Goal: Navigation & Orientation: Find specific page/section

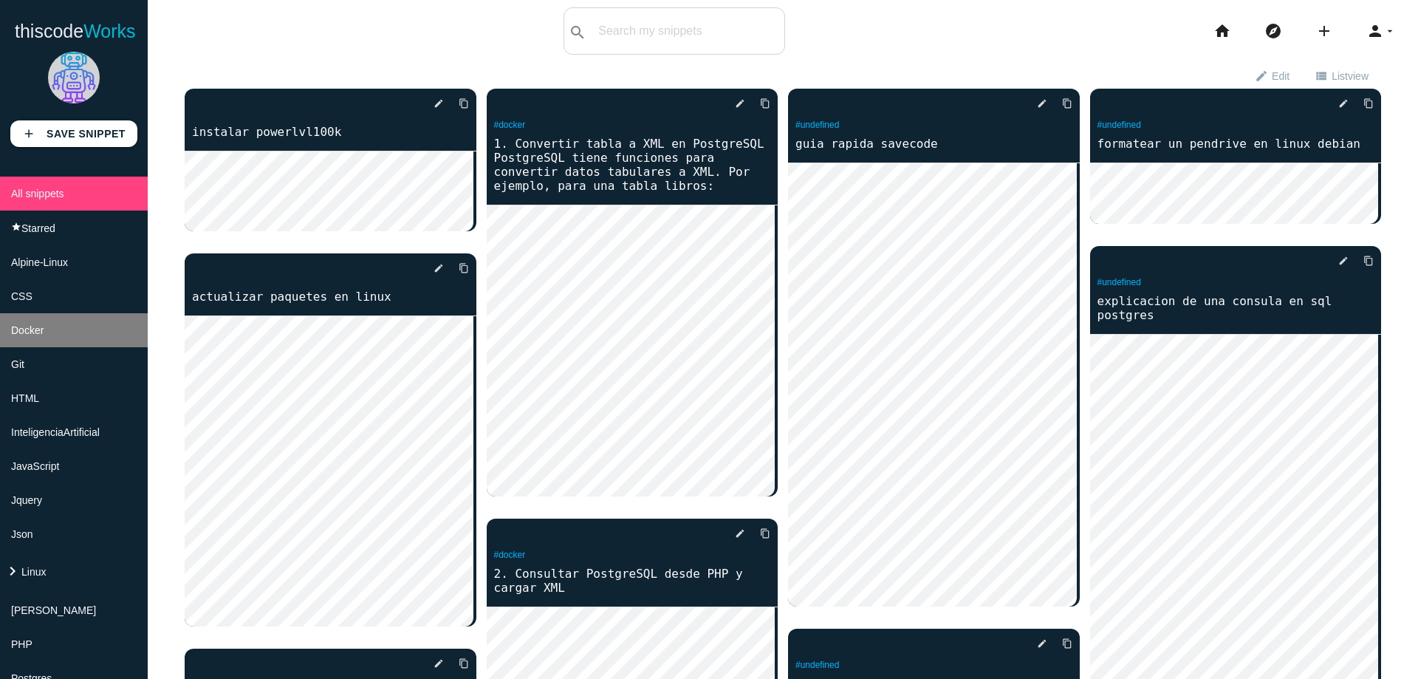
click at [27, 326] on span "Docker" at bounding box center [27, 330] width 32 height 12
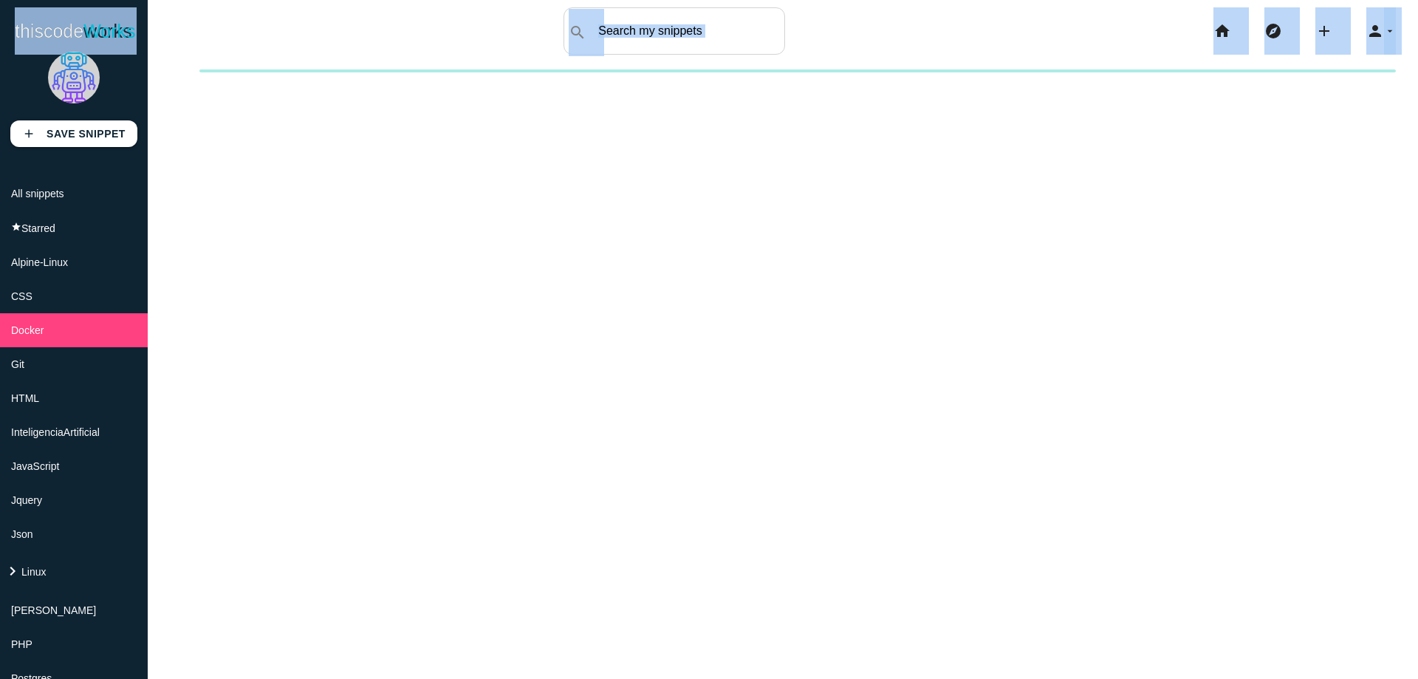
drag, startPoint x: 13, startPoint y: 33, endPoint x: 14, endPoint y: 47, distance: 14.1
click at [14, 47] on body "thiscode Works thiscodeworks search All: All: Code: Title: Tag: All: Code: Titl…" at bounding box center [709, 339] width 1418 height 679
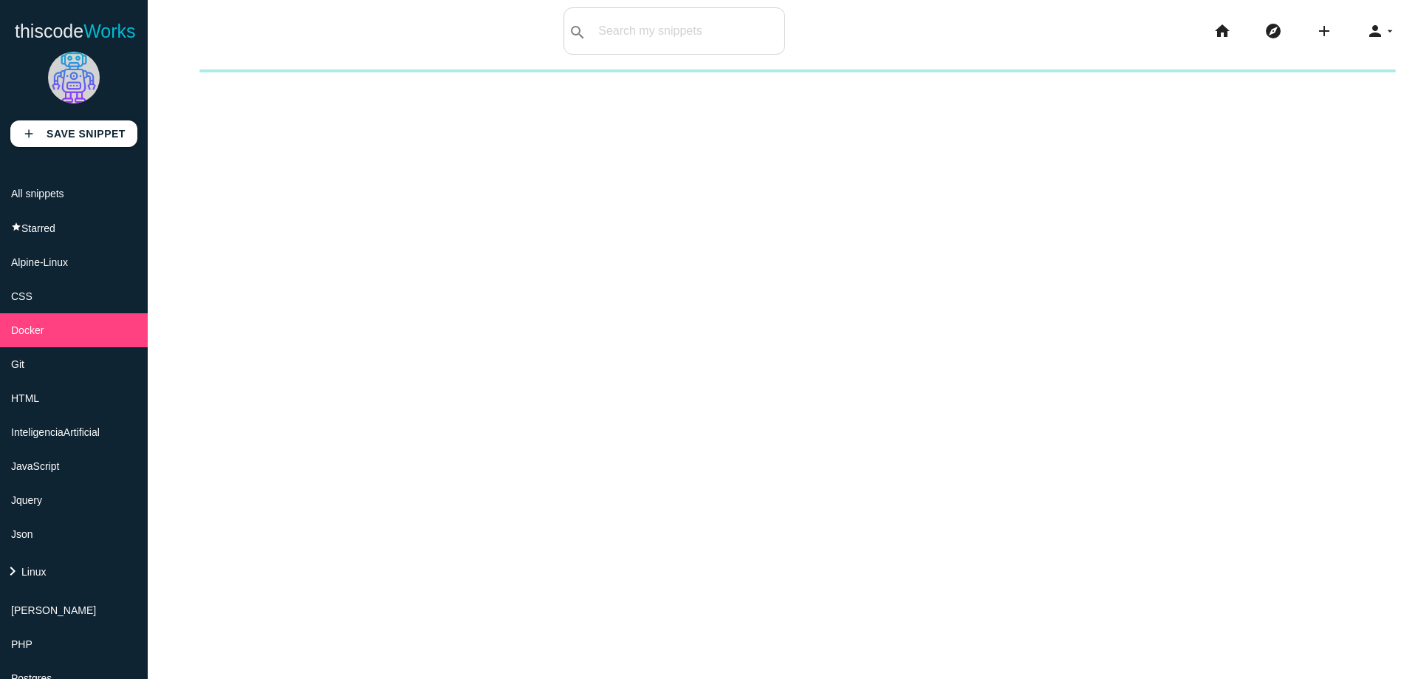
click at [450, 158] on div "New collection Cancel Create" at bounding box center [783, 408] width 1270 height 679
drag, startPoint x: 139, startPoint y: 34, endPoint x: 14, endPoint y: 32, distance: 124.8
click at [14, 32] on div "thiscodeworks search All: All: Code: Title: Tag: All: Code: Title: Tag: search …" at bounding box center [709, 30] width 1418 height 47
drag, startPoint x: 72, startPoint y: 28, endPoint x: 568, endPoint y: 219, distance: 532.1
click at [568, 219] on body "thiscode Works thiscodeworks search All: All: Code: Title: Tag: All: Code: Titl…" at bounding box center [709, 339] width 1418 height 679
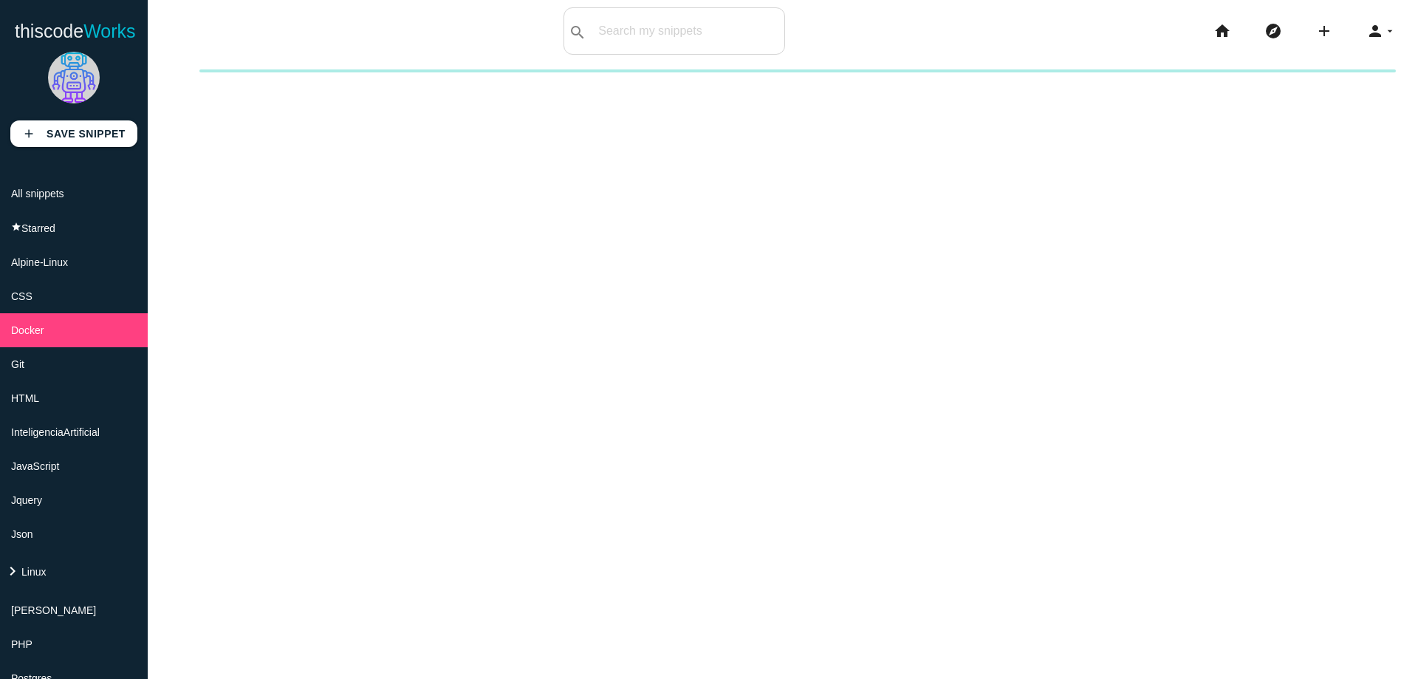
click at [283, 64] on body "thiscode Works thiscodeworks search All: All: Code: Title: Tag: All: Code: Titl…" at bounding box center [709, 339] width 1418 height 679
click at [75, 570] on li "keyboard_arrow_right Linux" at bounding box center [74, 572] width 148 height 42
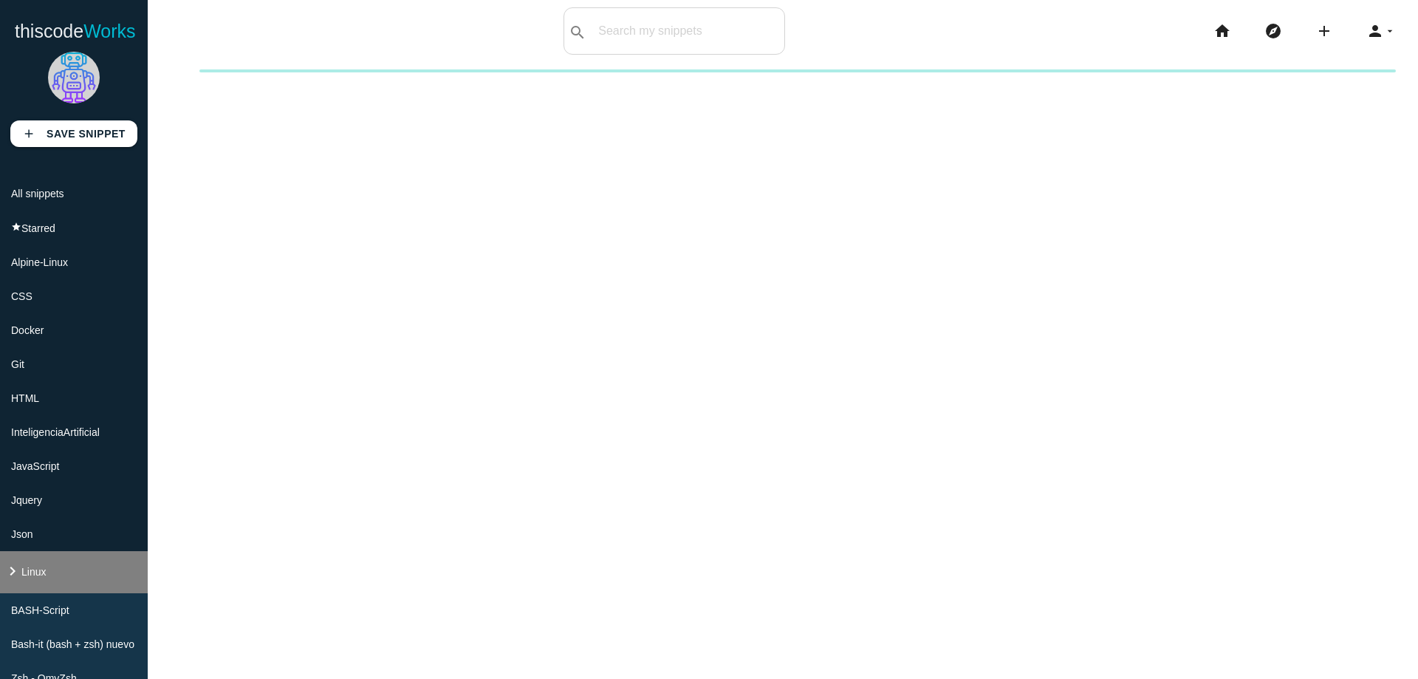
click at [75, 570] on li "keyboard_arrow_right Linux" at bounding box center [74, 572] width 148 height 42
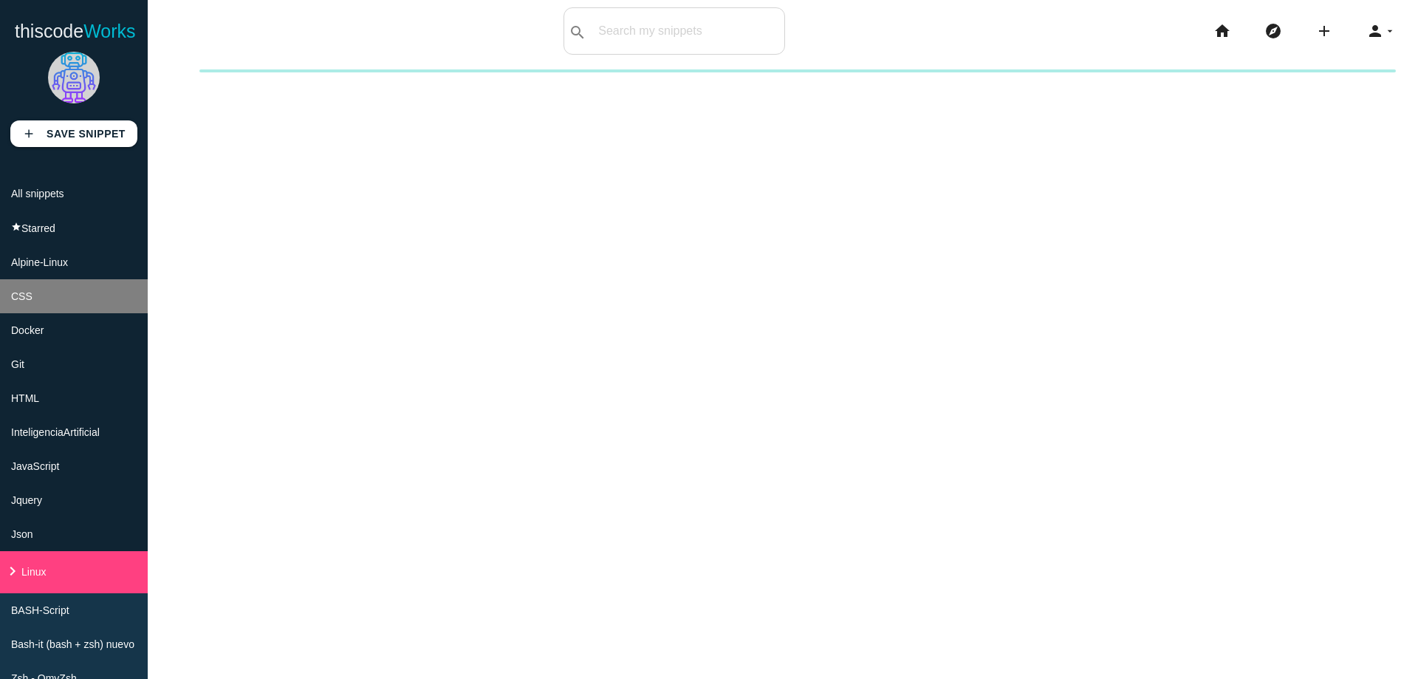
click at [48, 295] on li "CSS" at bounding box center [74, 296] width 148 height 34
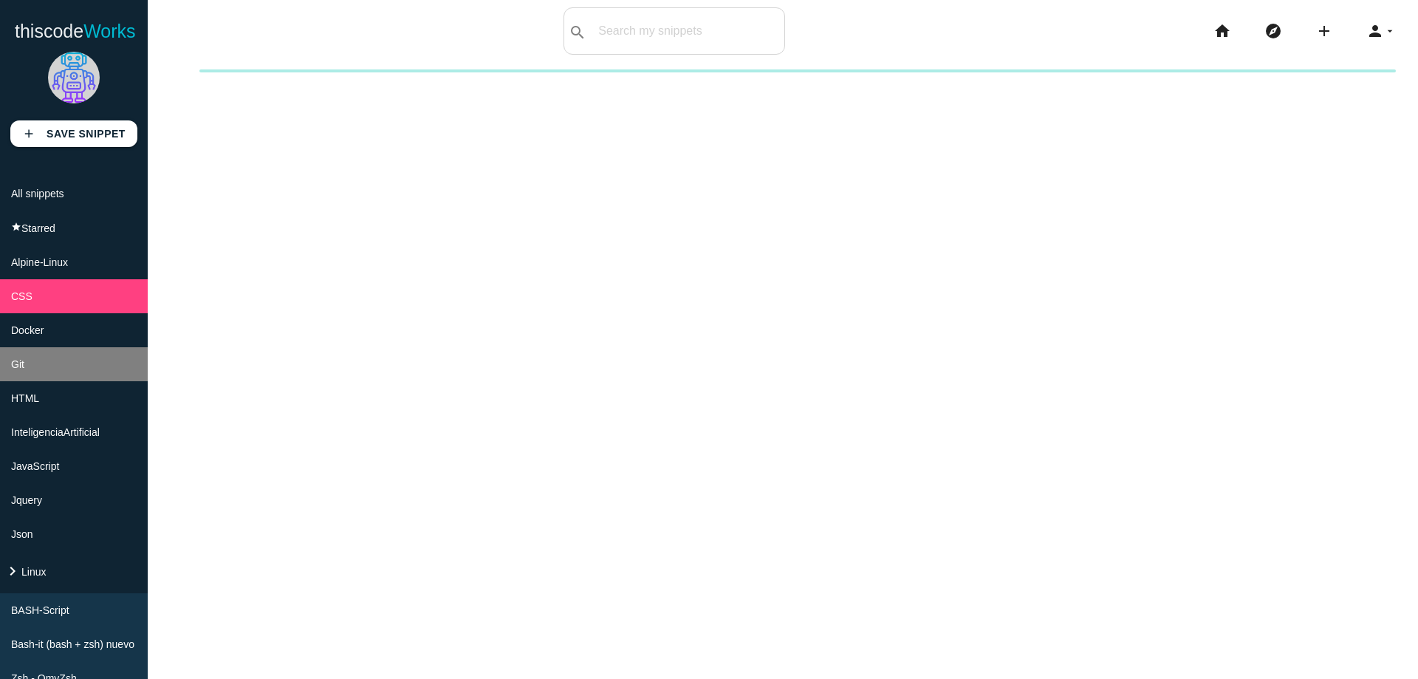
click at [50, 373] on li "Git" at bounding box center [74, 364] width 148 height 34
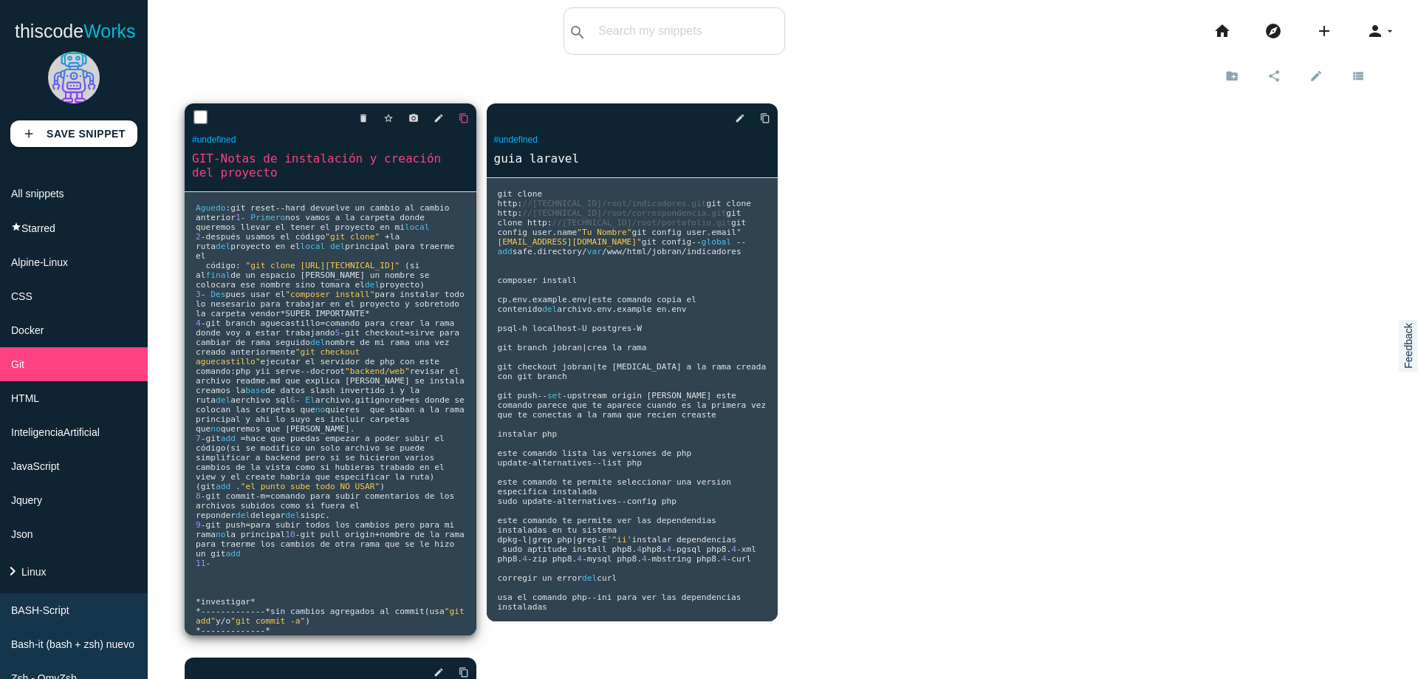
click at [464, 123] on icon "content_copy" at bounding box center [463, 118] width 10 height 27
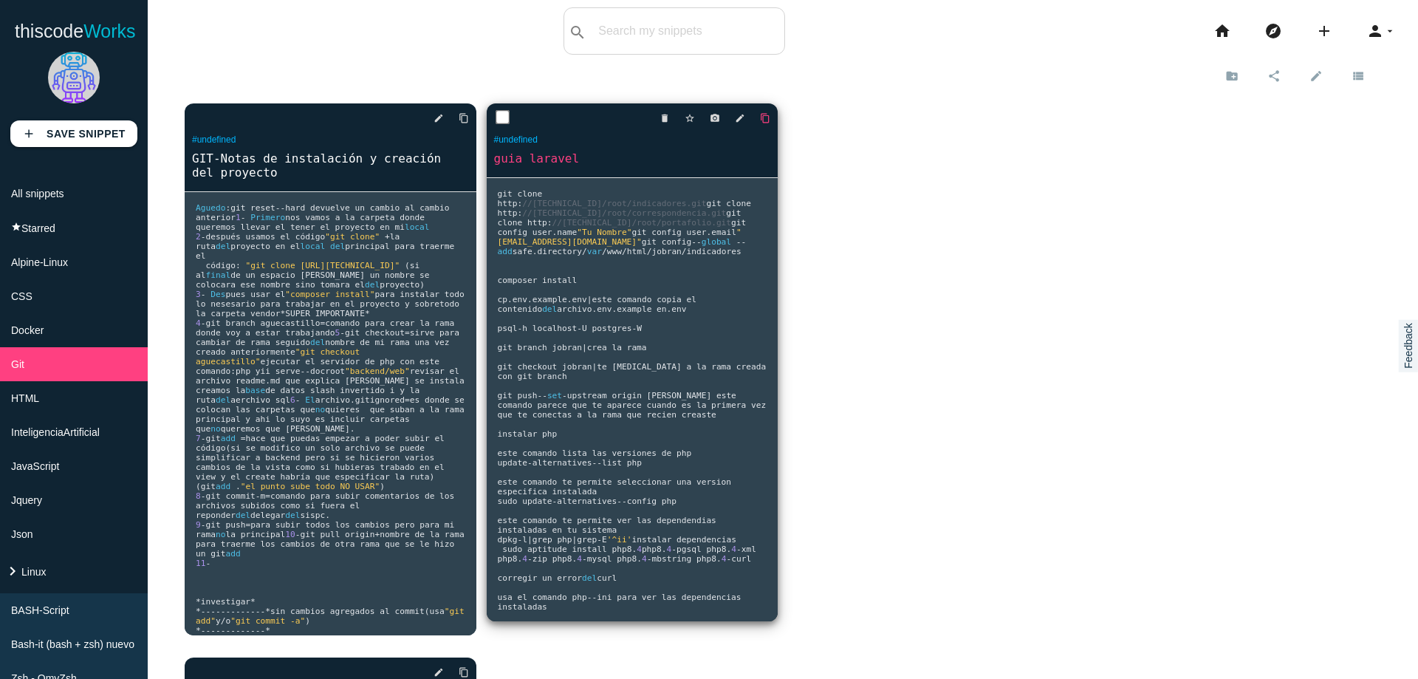
click at [761, 123] on icon "content_copy" at bounding box center [765, 118] width 10 height 27
click at [749, 125] on link "content_copy" at bounding box center [759, 118] width 22 height 27
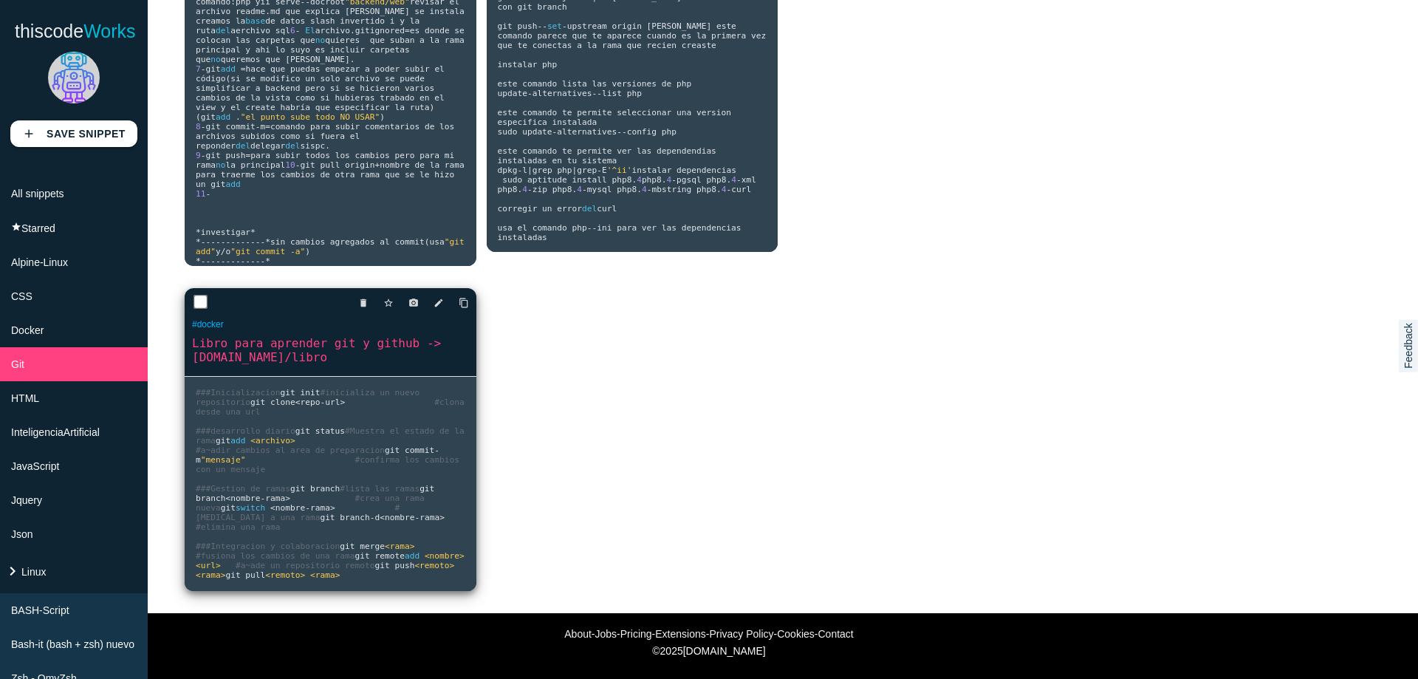
scroll to position [484, 0]
click at [463, 289] on icon "content_copy" at bounding box center [463, 302] width 10 height 27
click at [439, 289] on icon "edit" at bounding box center [438, 302] width 10 height 27
drag, startPoint x: 543, startPoint y: 256, endPoint x: 237, endPoint y: 227, distance: 307.1
click at [237, 227] on div "delete star_border photo_camera edit content_copy #undefined GIT-Notas de insta…" at bounding box center [783, 165] width 1196 height 893
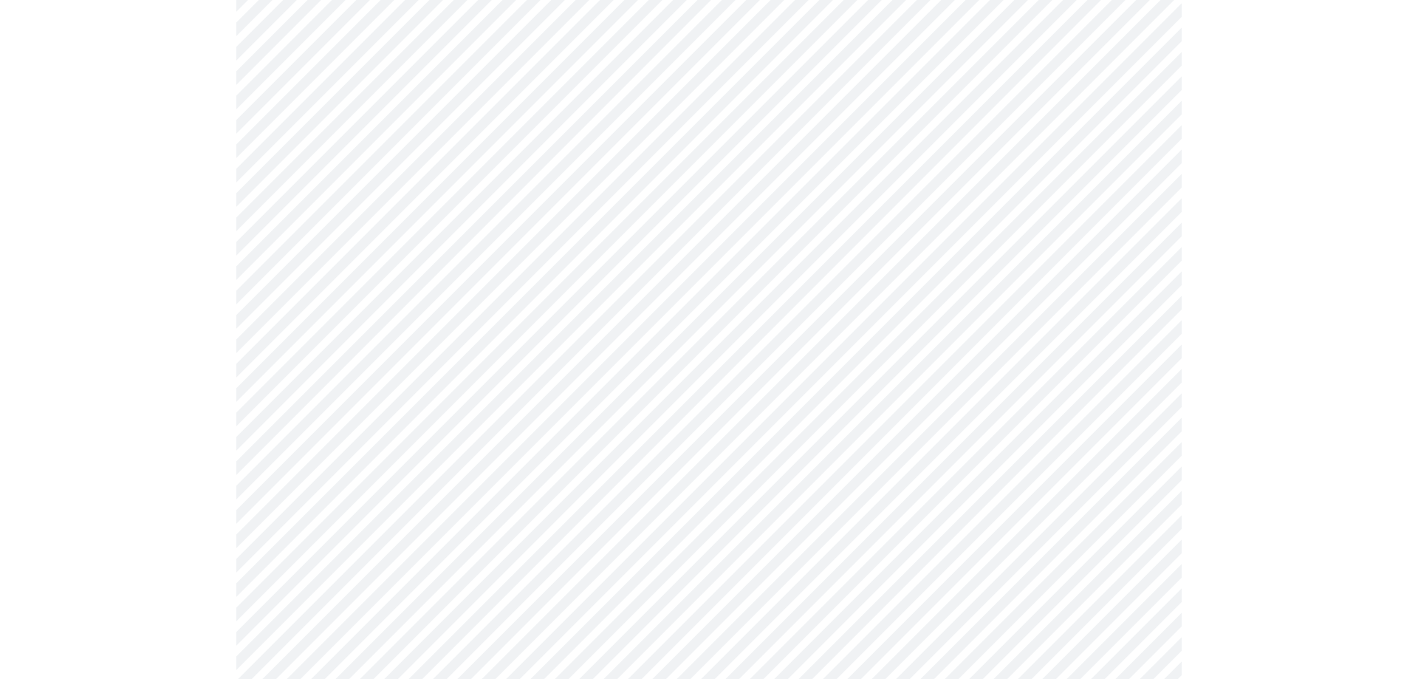
scroll to position [443, 0]
